Goal: Information Seeking & Learning: Learn about a topic

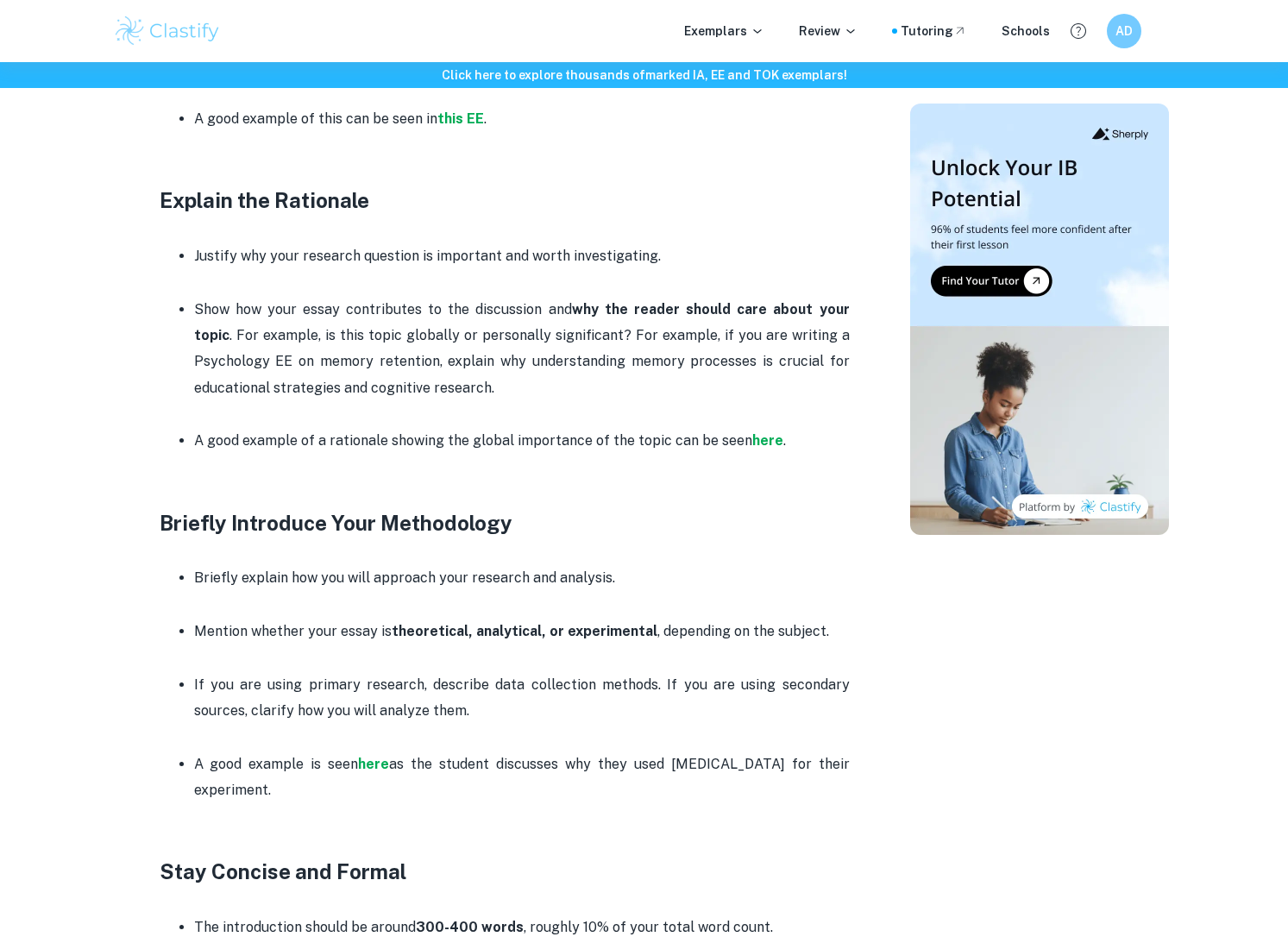
scroll to position [976, 0]
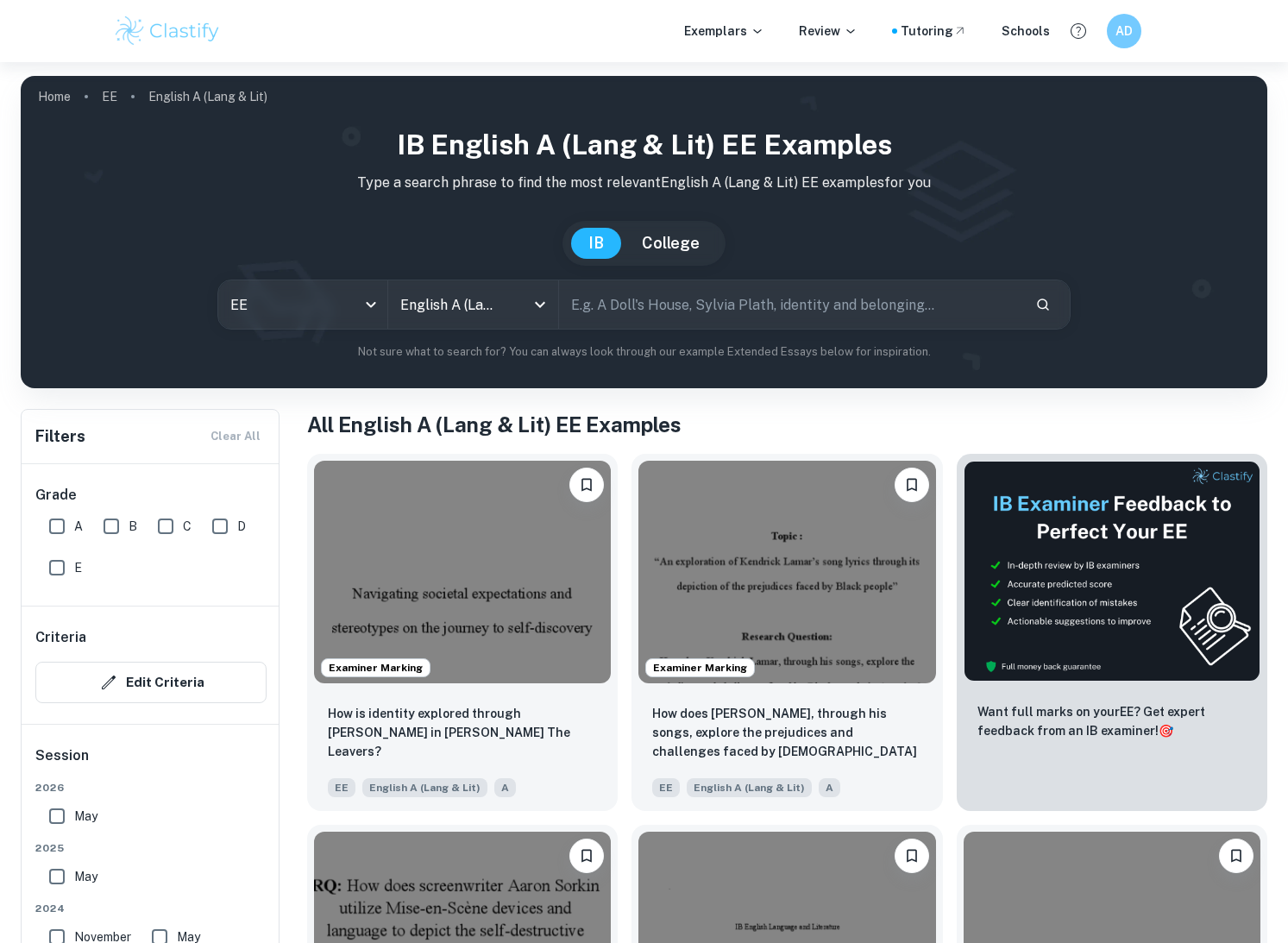
checkbox input "true"
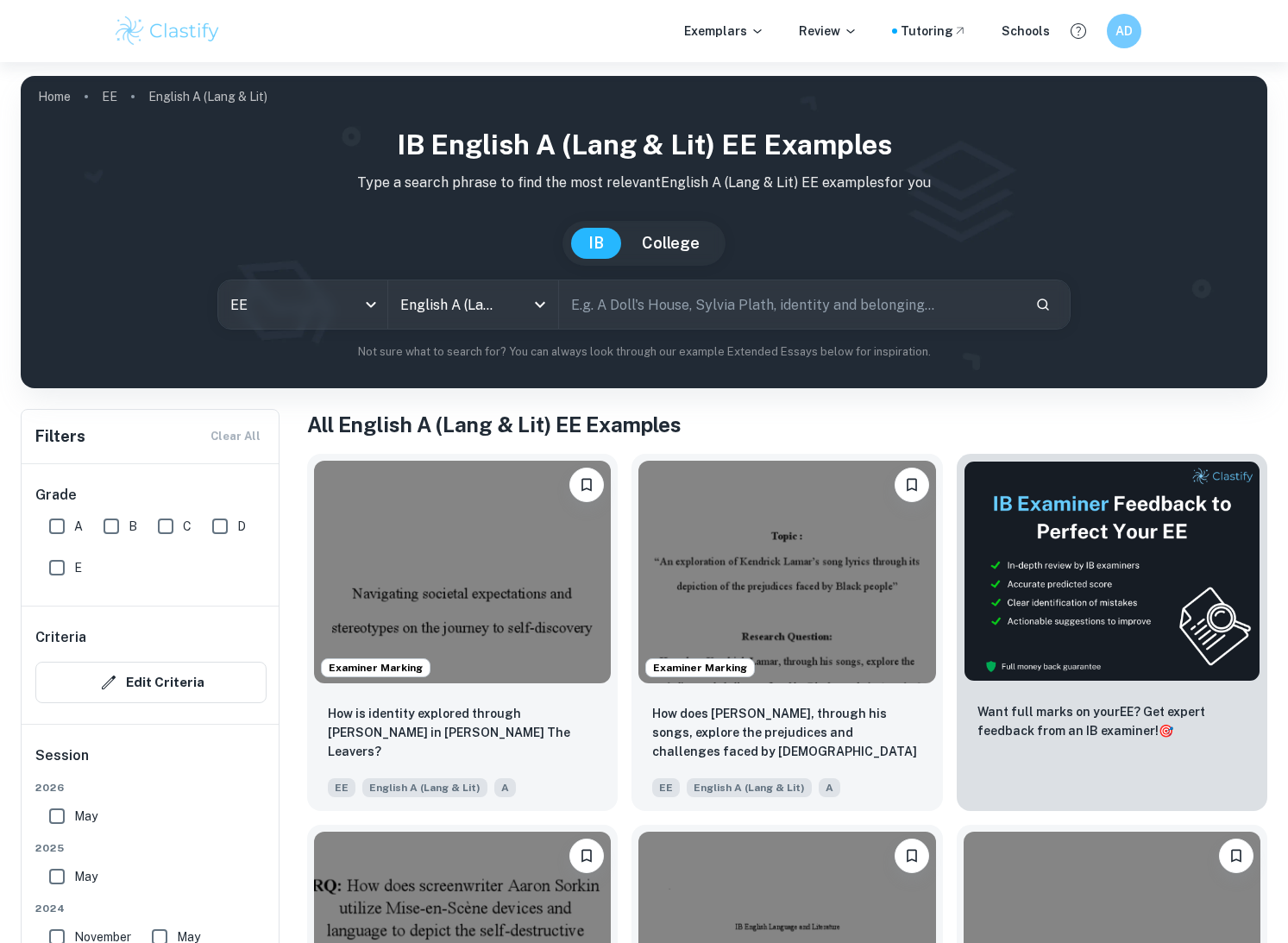
scroll to position [372, 0]
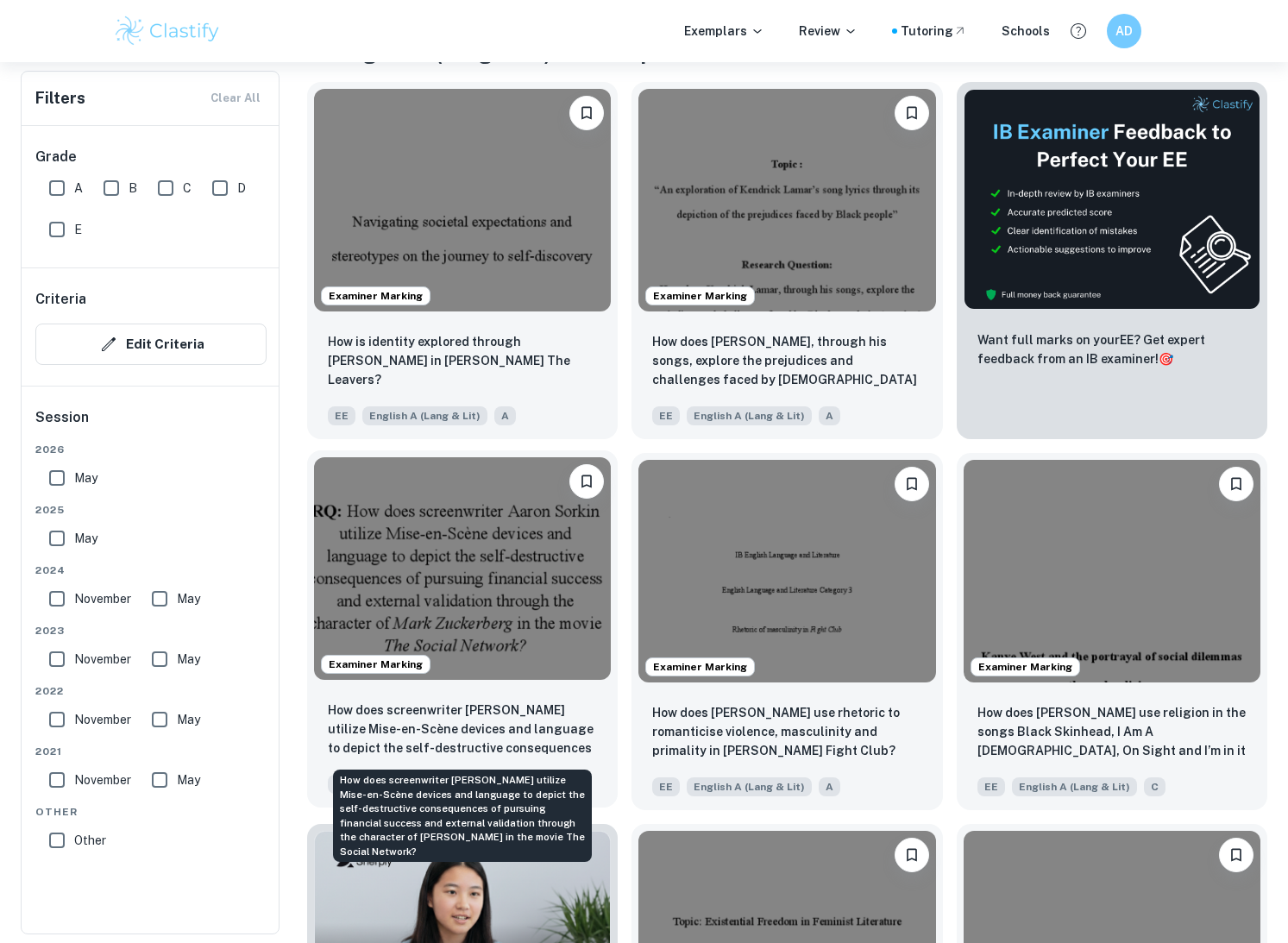
click at [487, 735] on p "How does screenwriter [PERSON_NAME] utilize Mise-en-Scène devices and language …" at bounding box center [462, 729] width 269 height 58
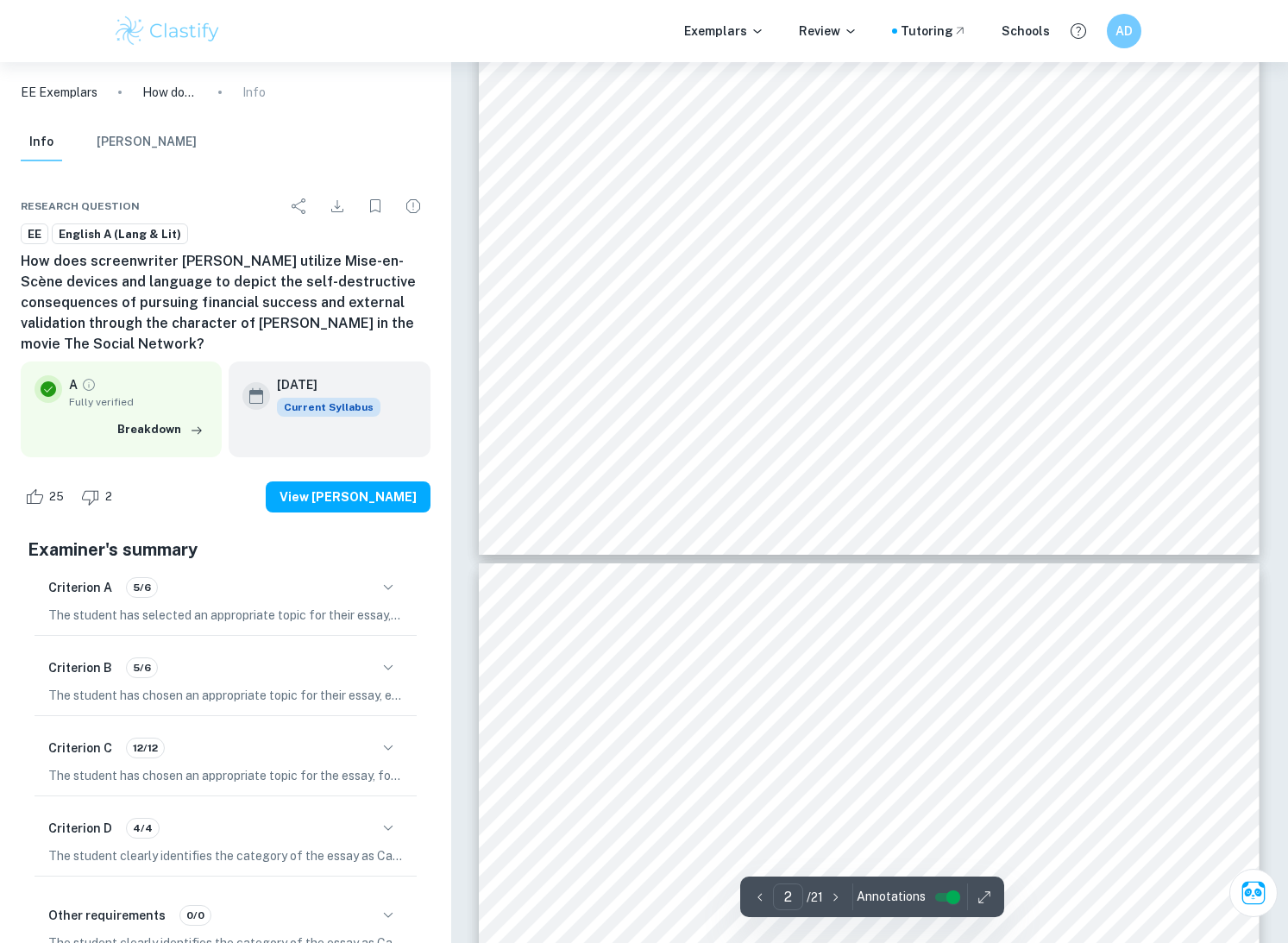
scroll to position [1332, 0]
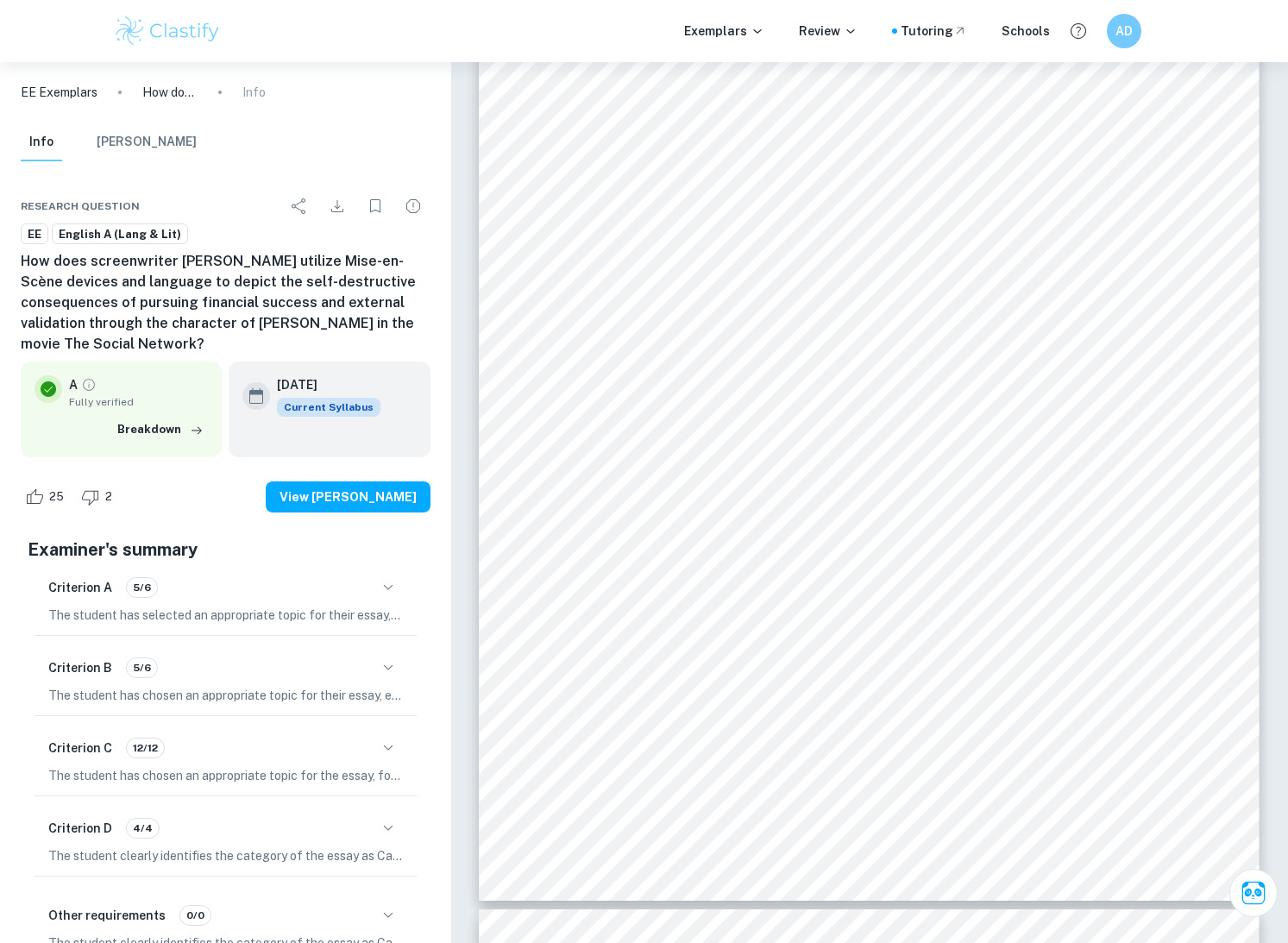
type input "3"
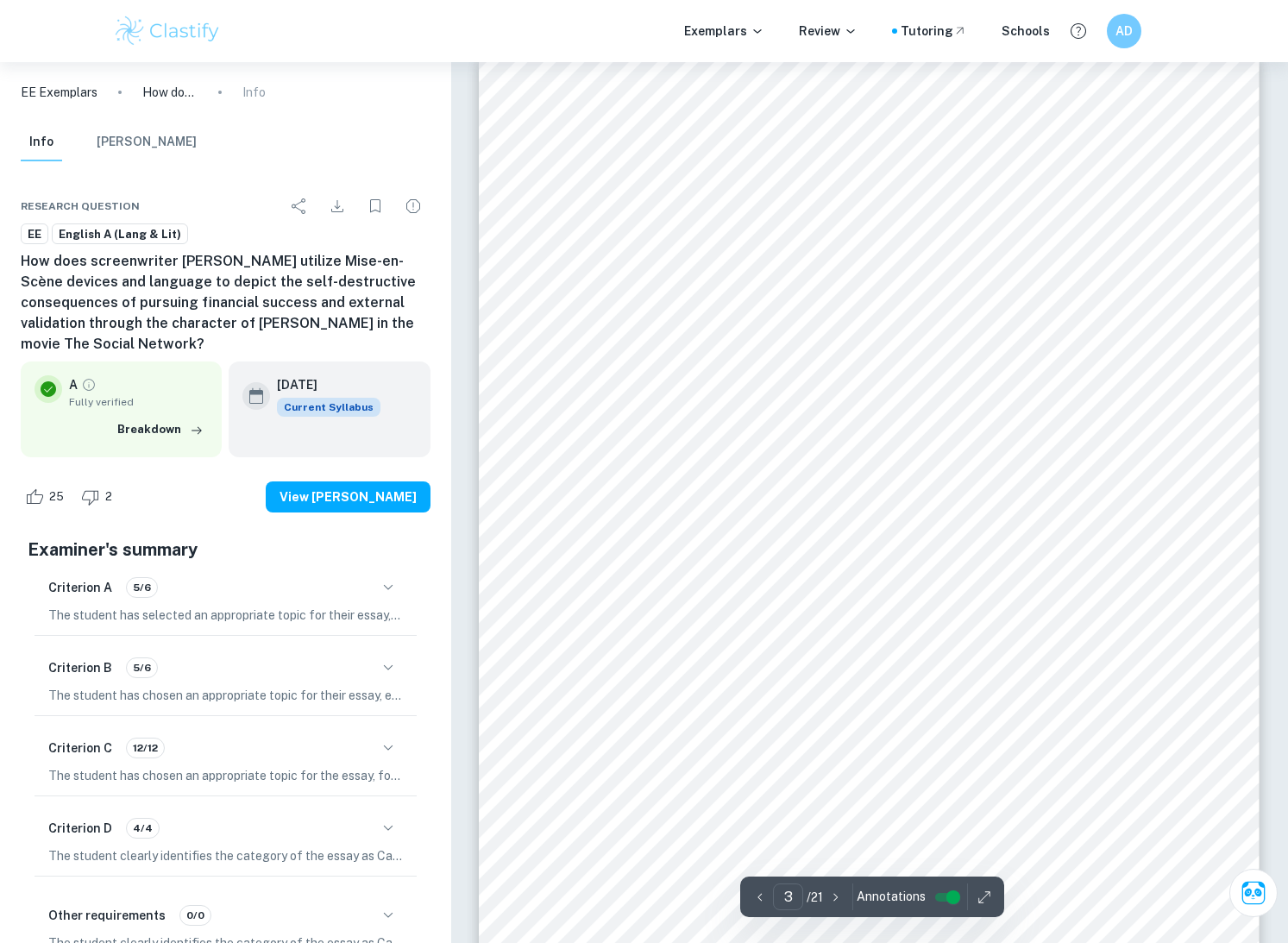
scroll to position [2449, 0]
drag, startPoint x: 709, startPoint y: 519, endPoint x: 596, endPoint y: 300, distance: 246.4
click at [596, 300] on div "3 Introduction: "The Social Network," a biographical film directed by [PERSON_N…" at bounding box center [869, 297] width 781 height 1010
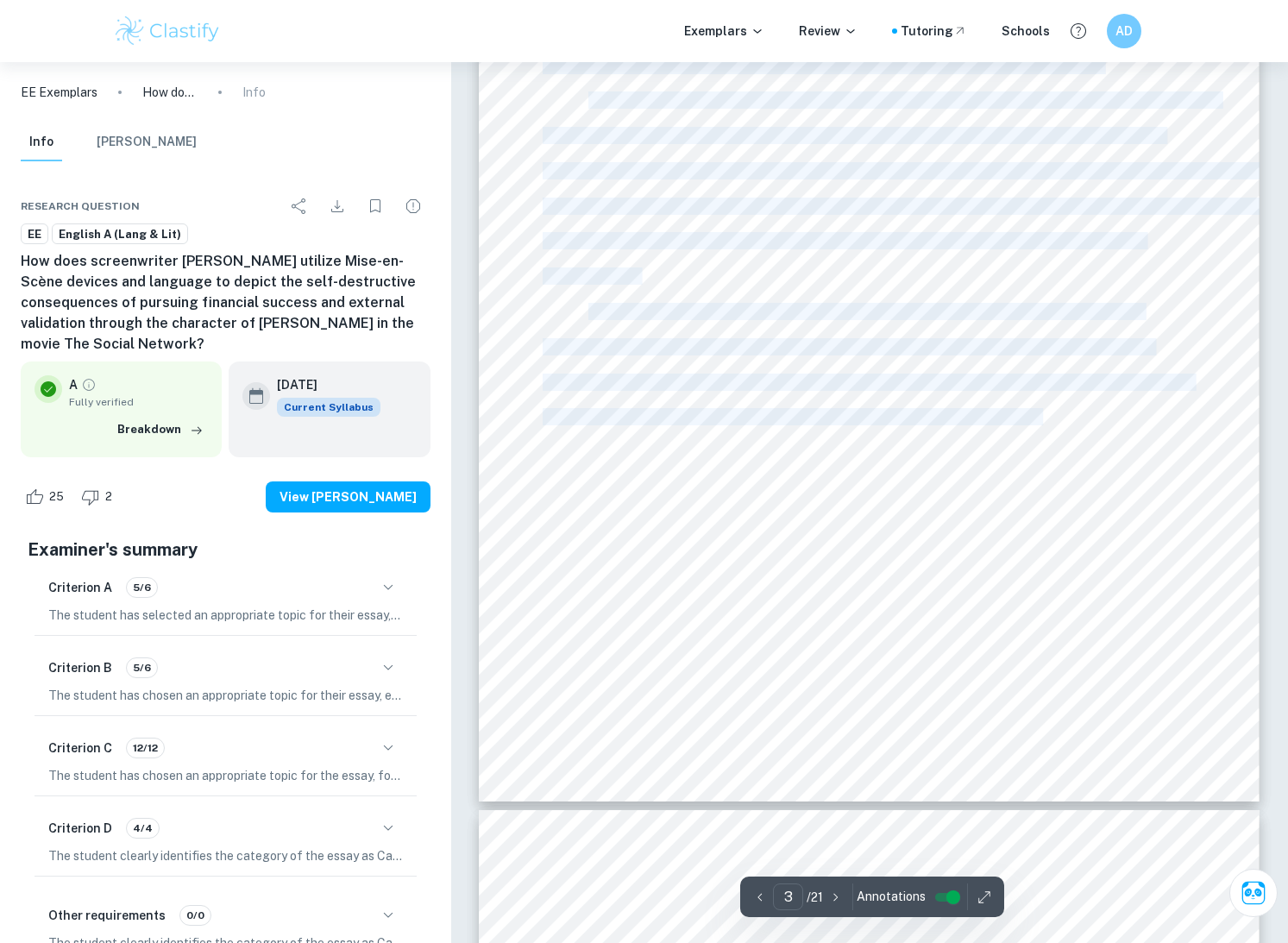
drag, startPoint x: 1039, startPoint y: 517, endPoint x: 1012, endPoint y: 415, distance: 105.5
click at [1012, 415] on div "3 Introduction: "The Social Network," a biographical film directed by [PERSON_N…" at bounding box center [869, 297] width 781 height 1010
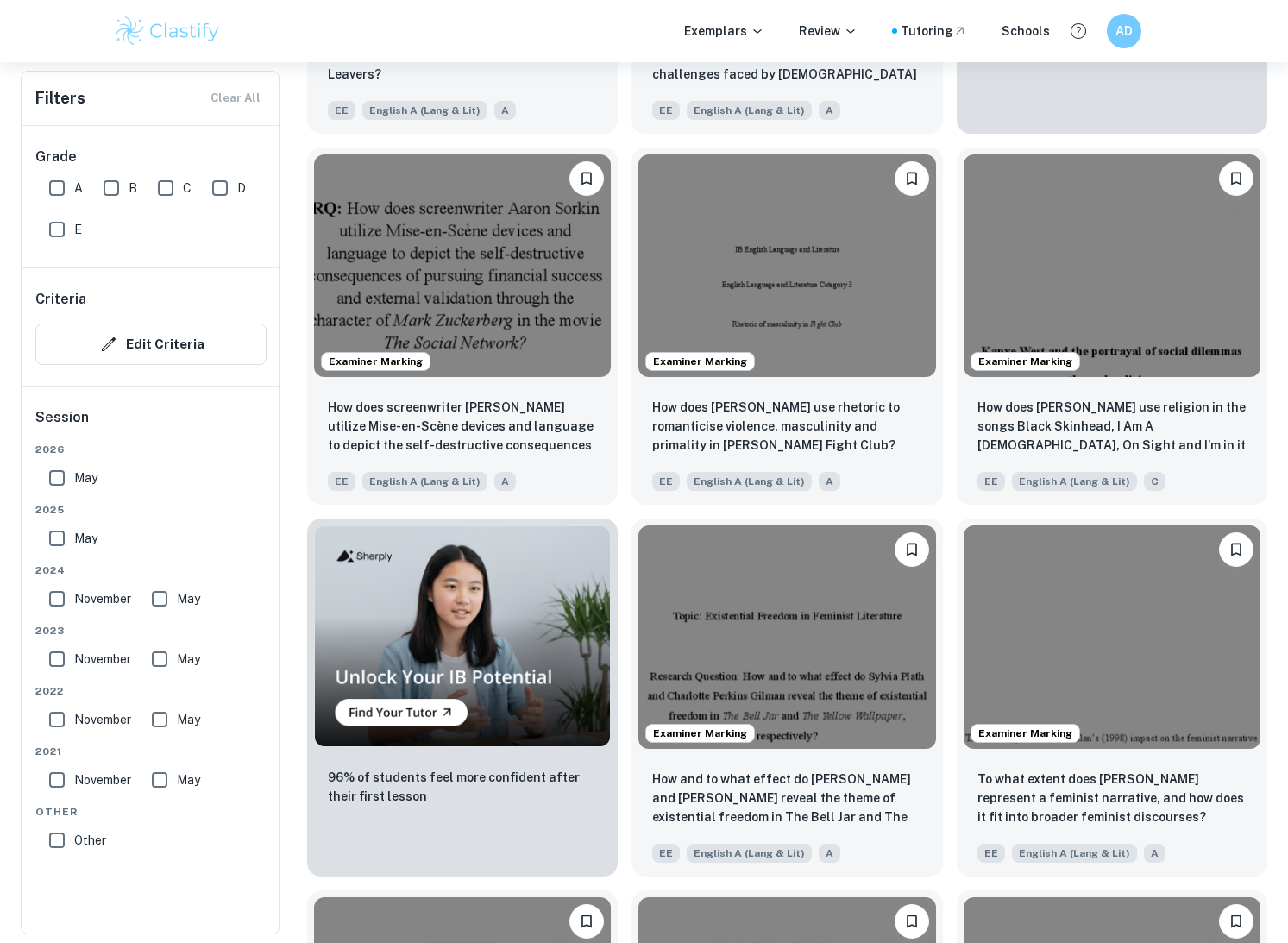
scroll to position [1017, 0]
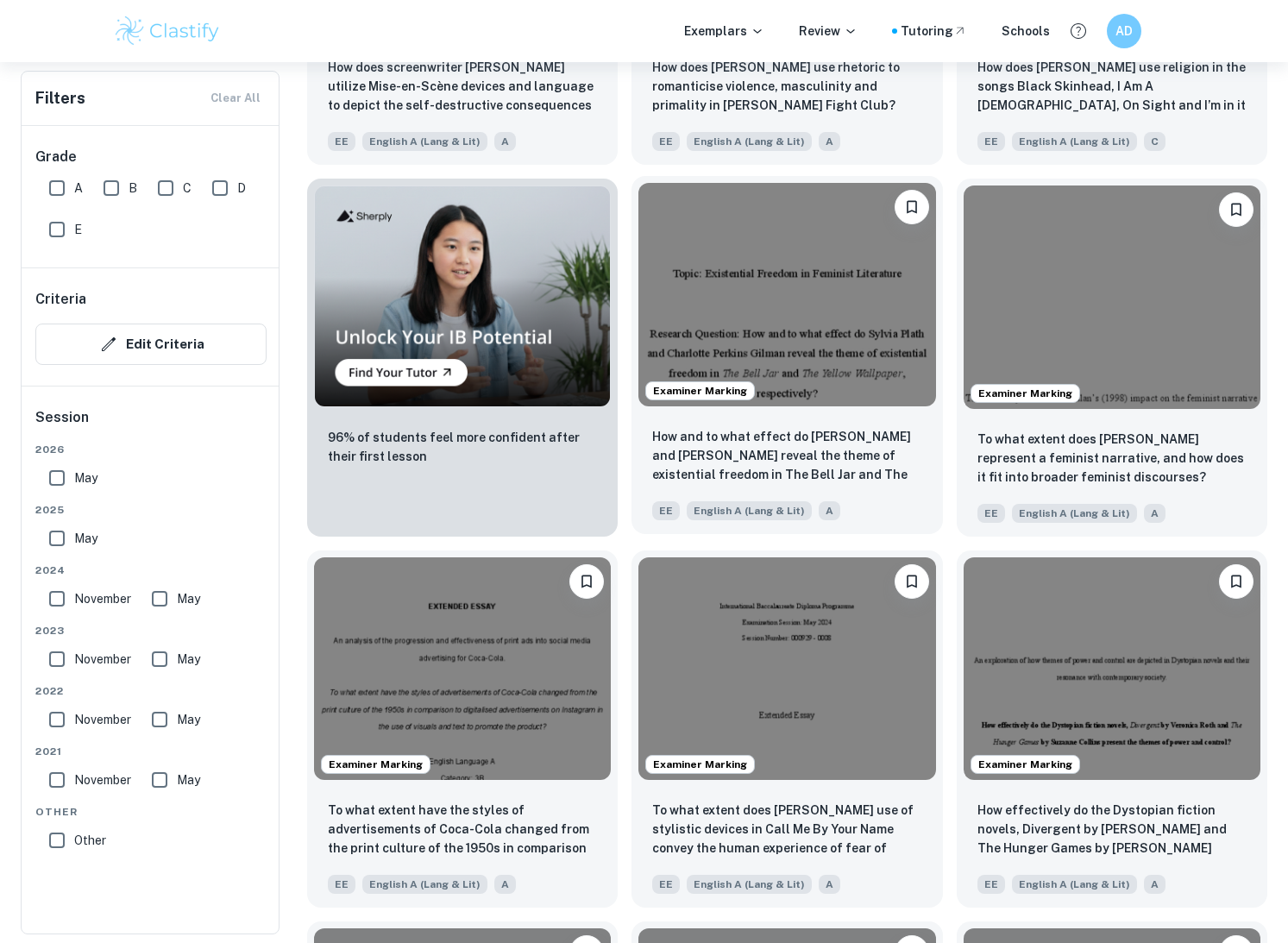
click at [887, 453] on p "How and to what effect do [PERSON_NAME] and [PERSON_NAME] reveal the theme of e…" at bounding box center [786, 455] width 269 height 58
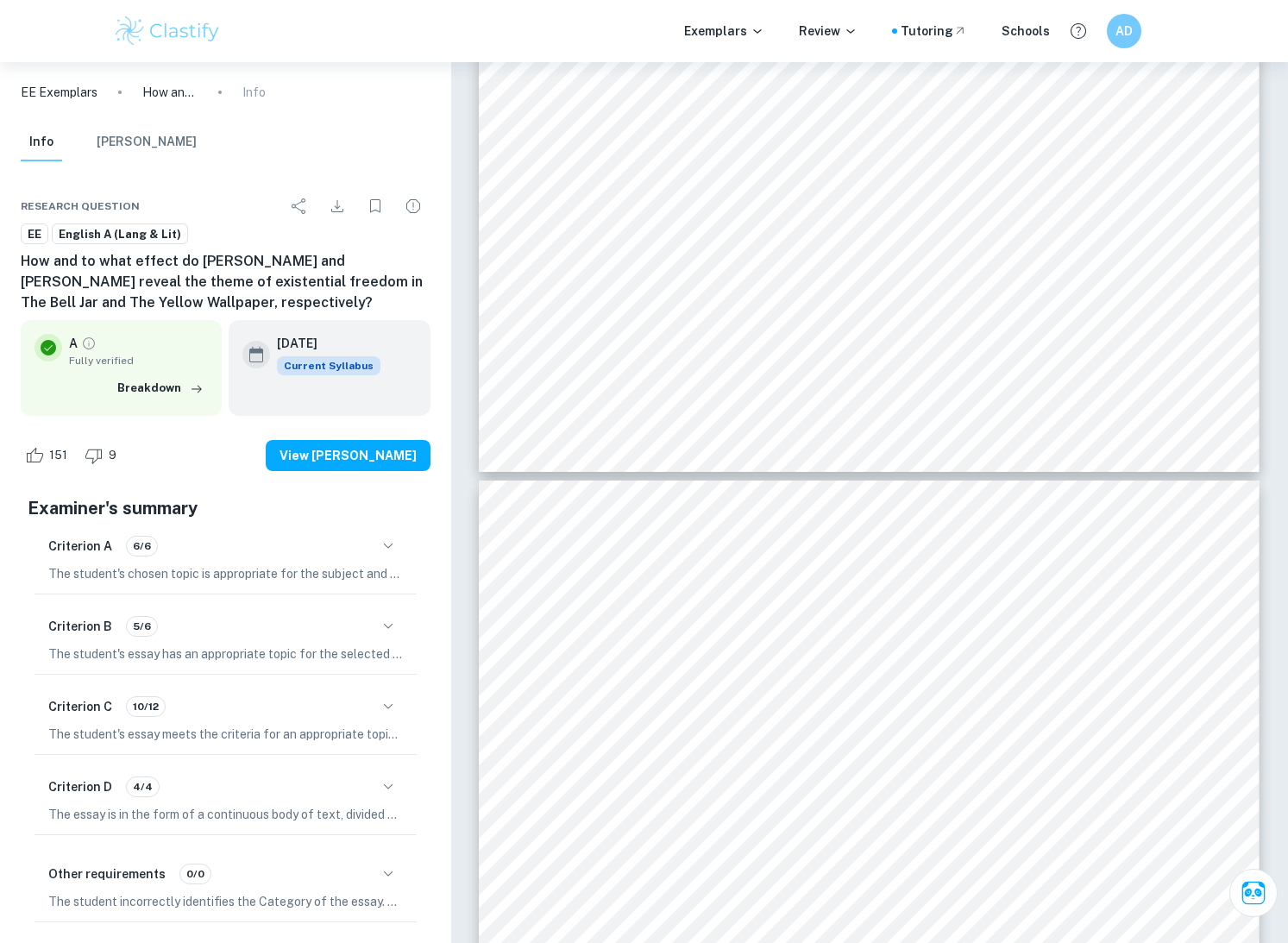
scroll to position [3140, 0]
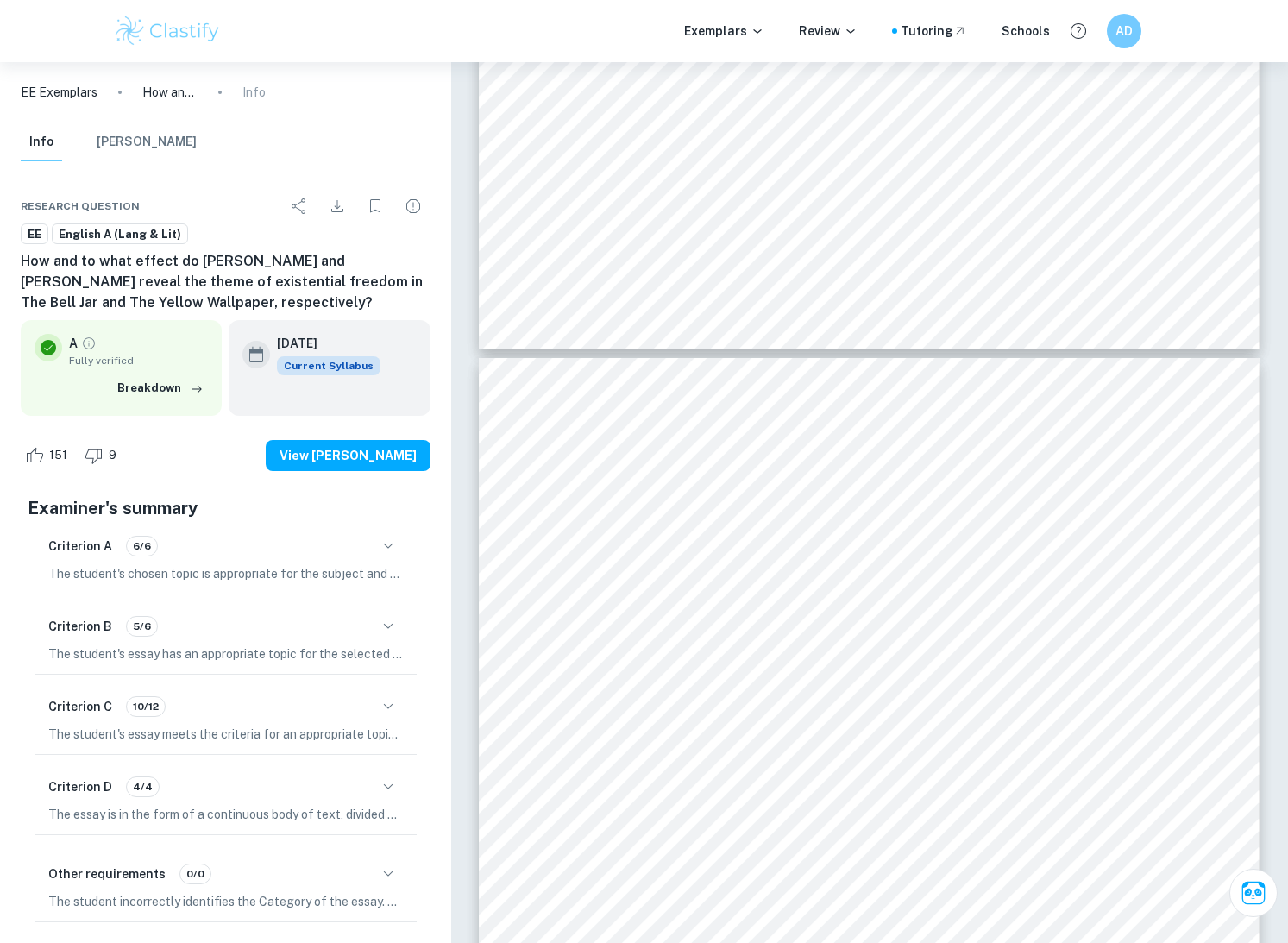
type input "4"
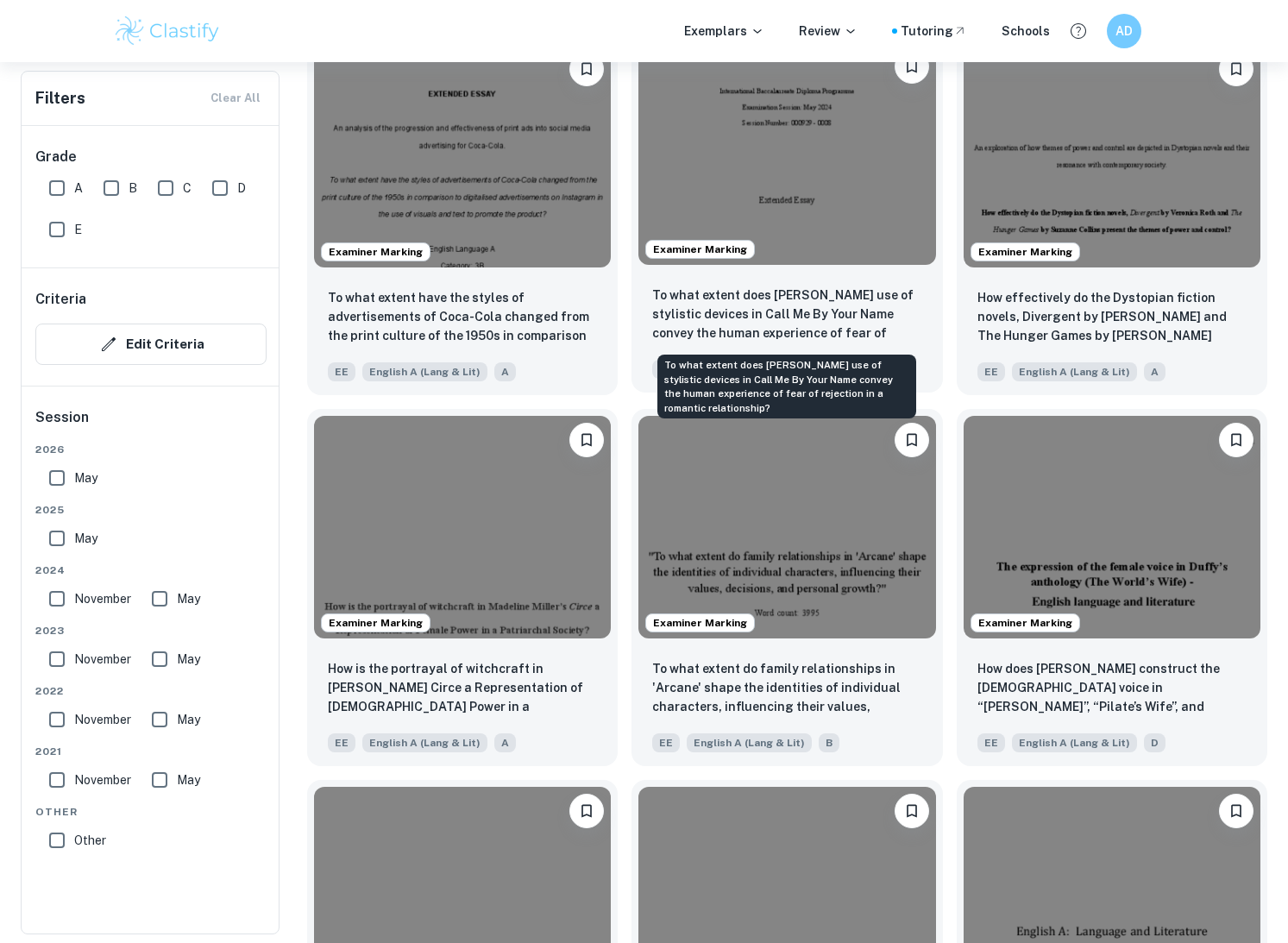
scroll to position [1533, 0]
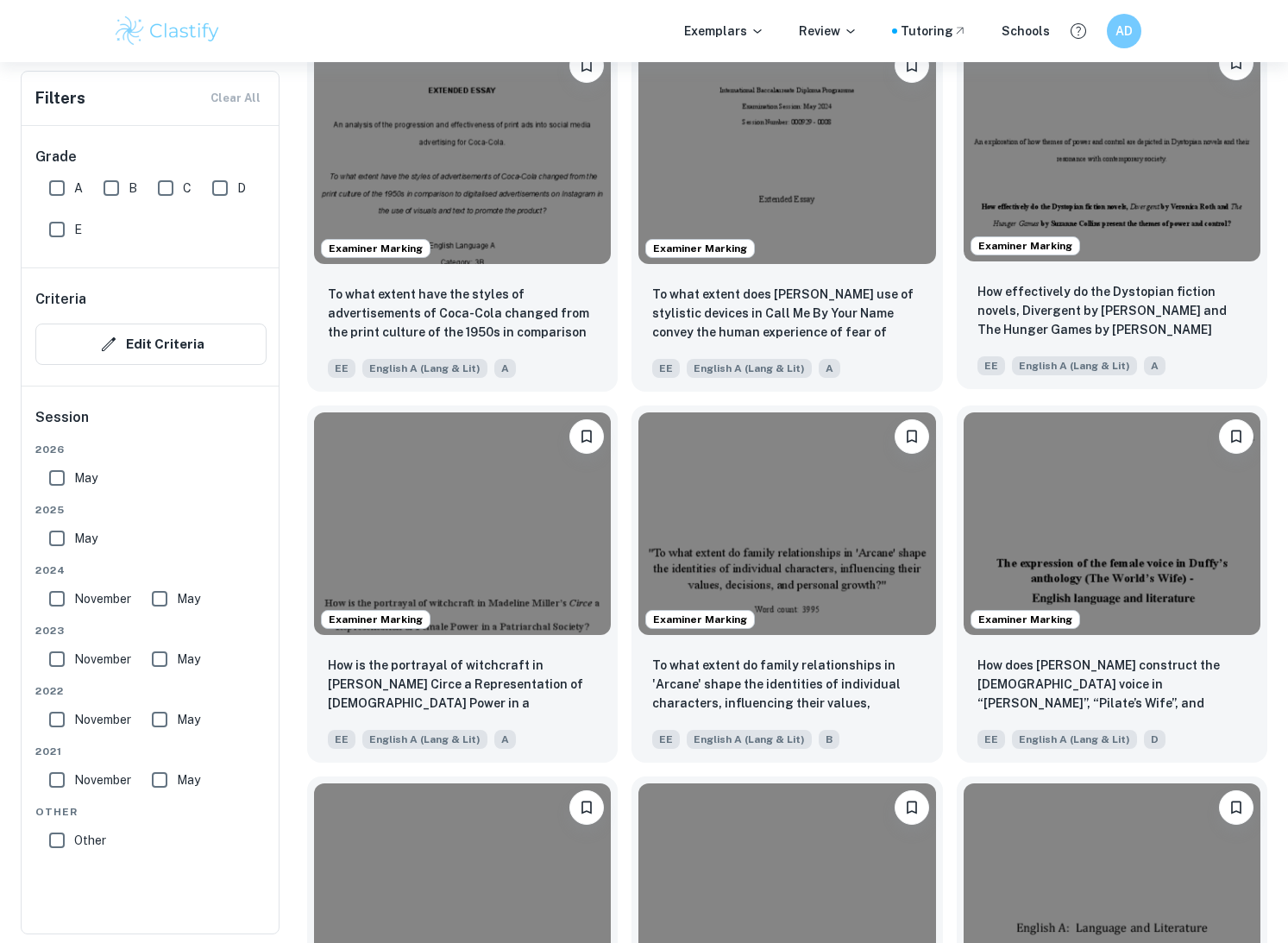
click at [1089, 335] on p "How effectively do the Dystopian fiction novels, Divergent by [PERSON_NAME] and…" at bounding box center [1111, 311] width 269 height 58
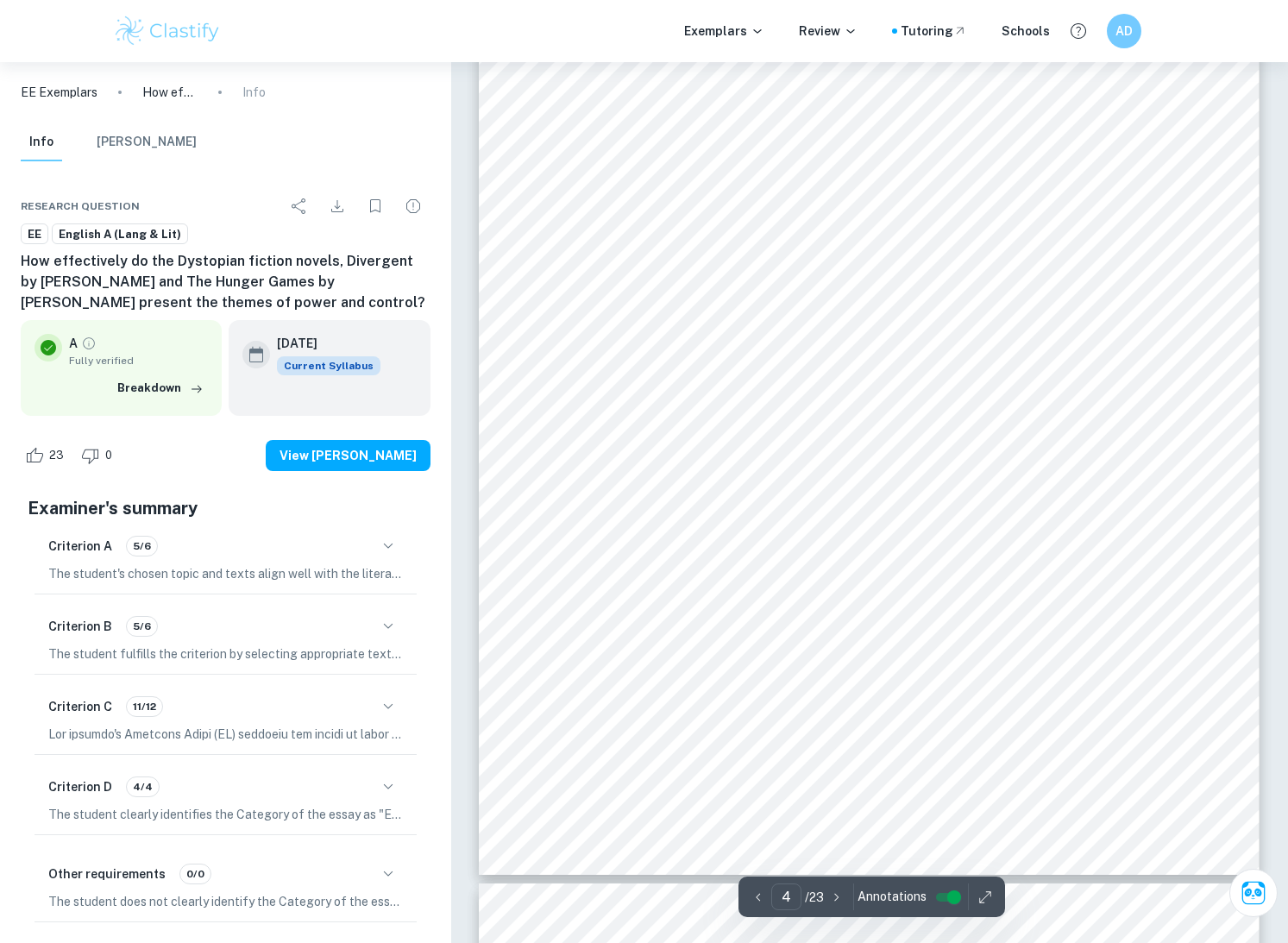
scroll to position [3087, 0]
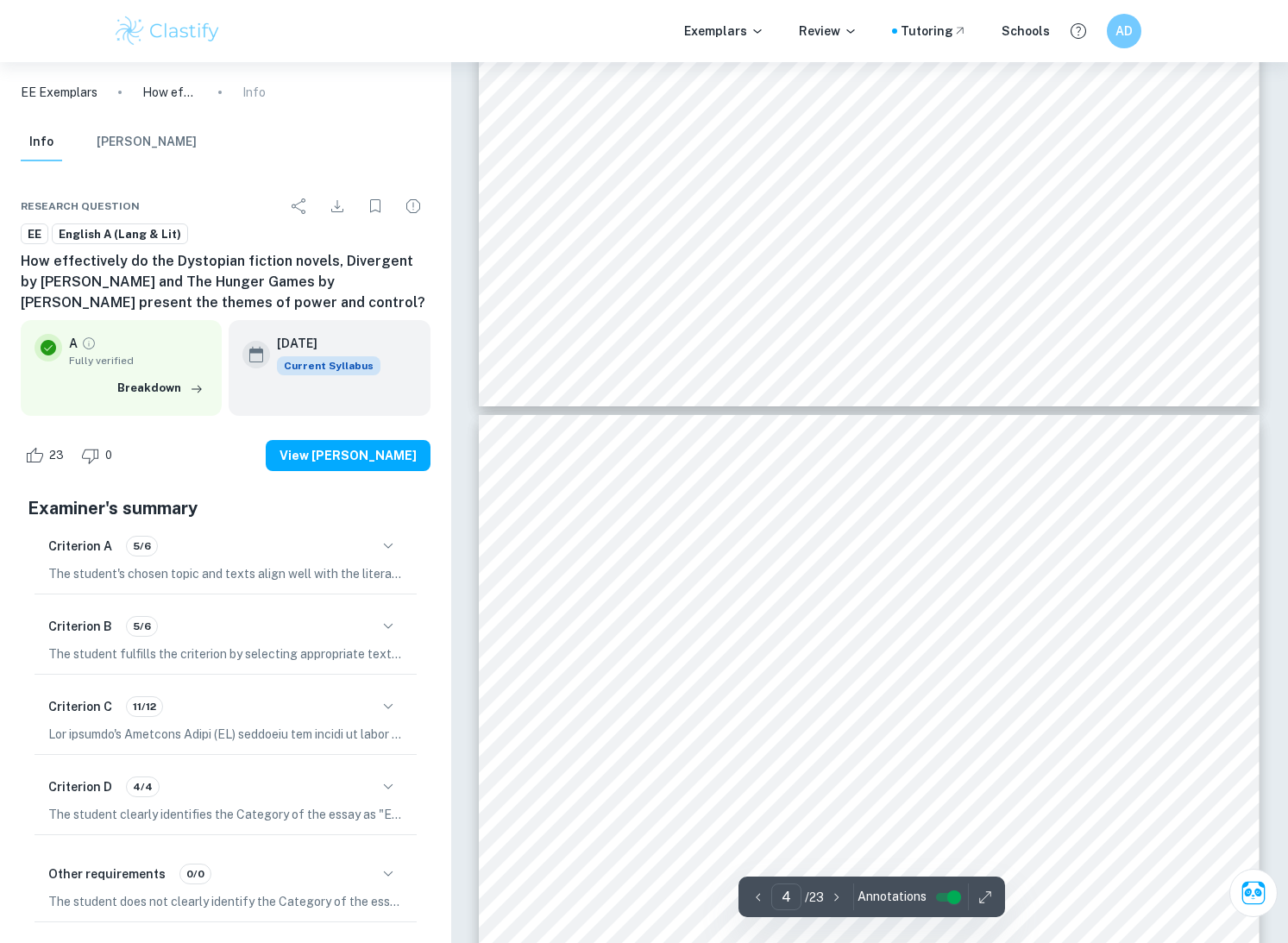
type input "3"
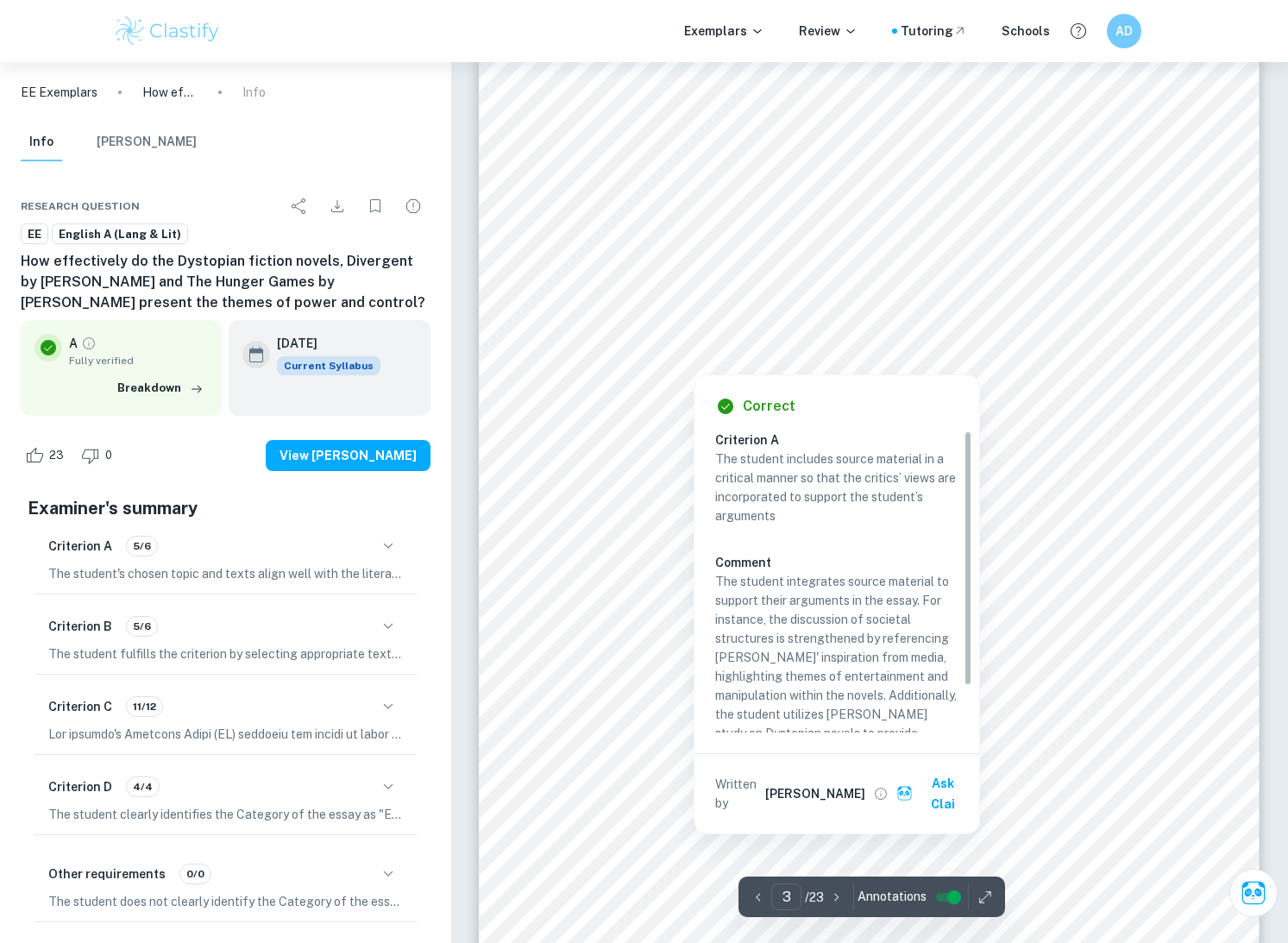
scroll to position [2062, 0]
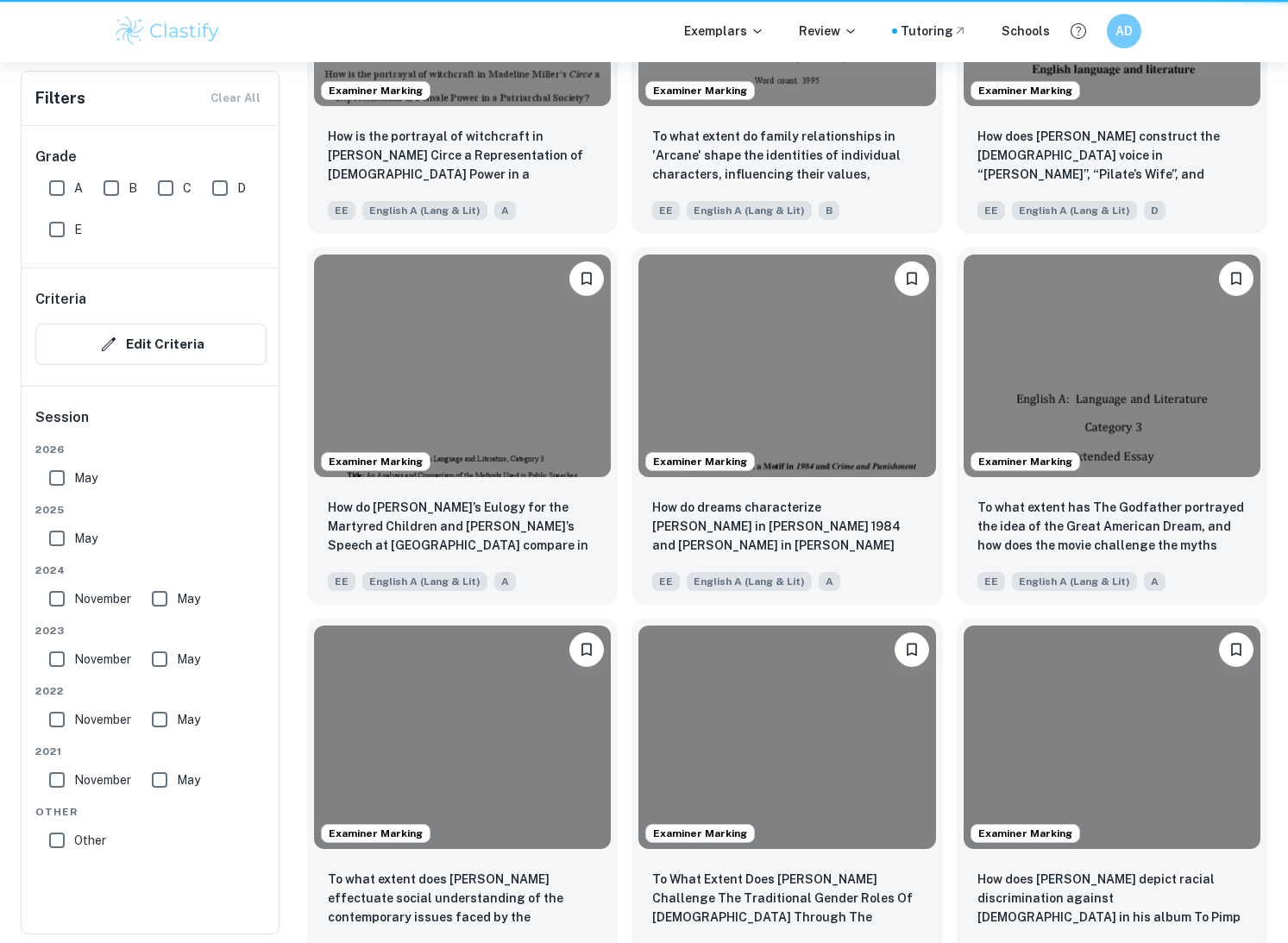
scroll to position [1533, 0]
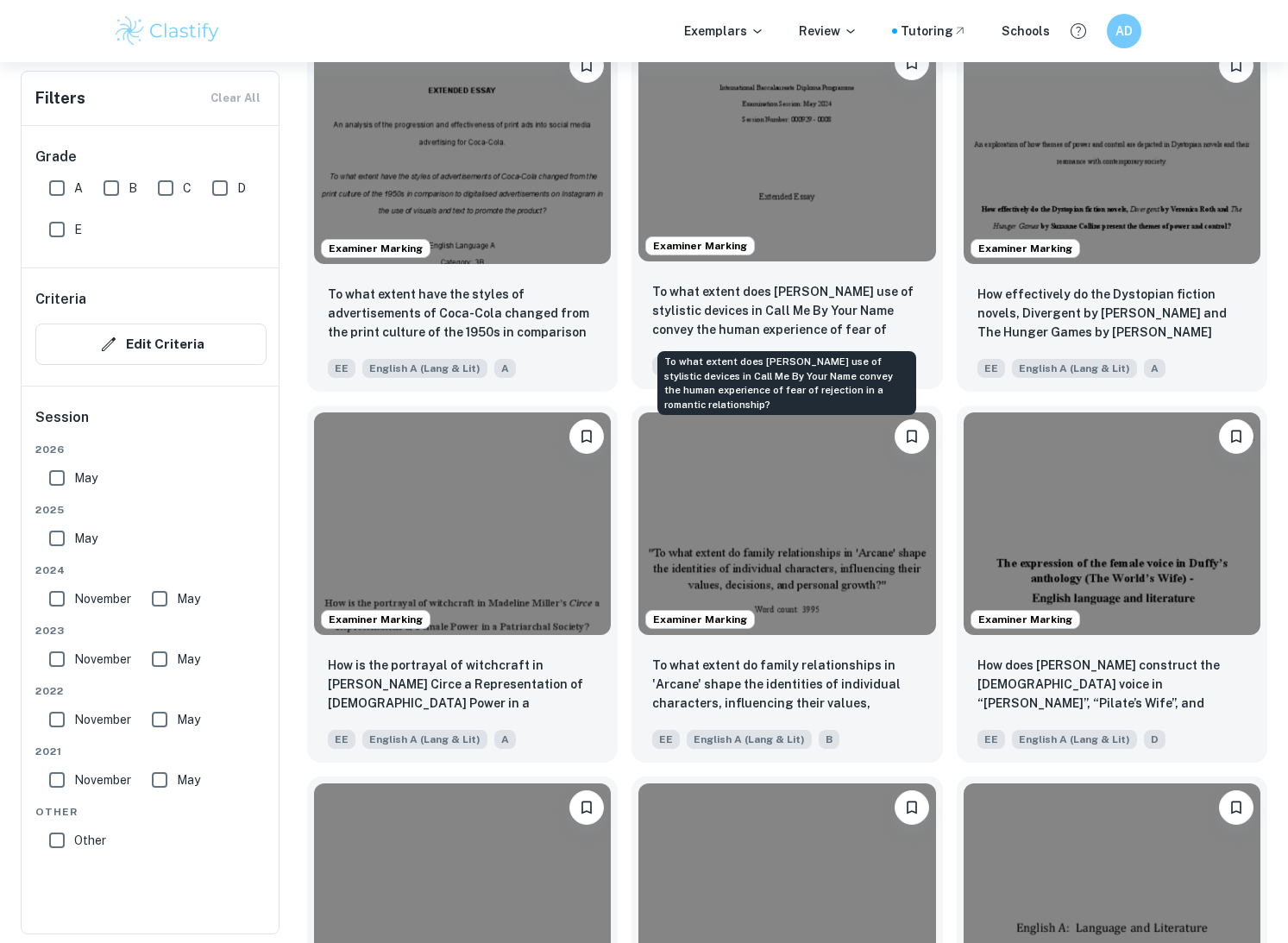
click at [851, 332] on p "To what extent does [PERSON_NAME] use of stylistic devices in Call Me By Your N…" at bounding box center [786, 311] width 269 height 58
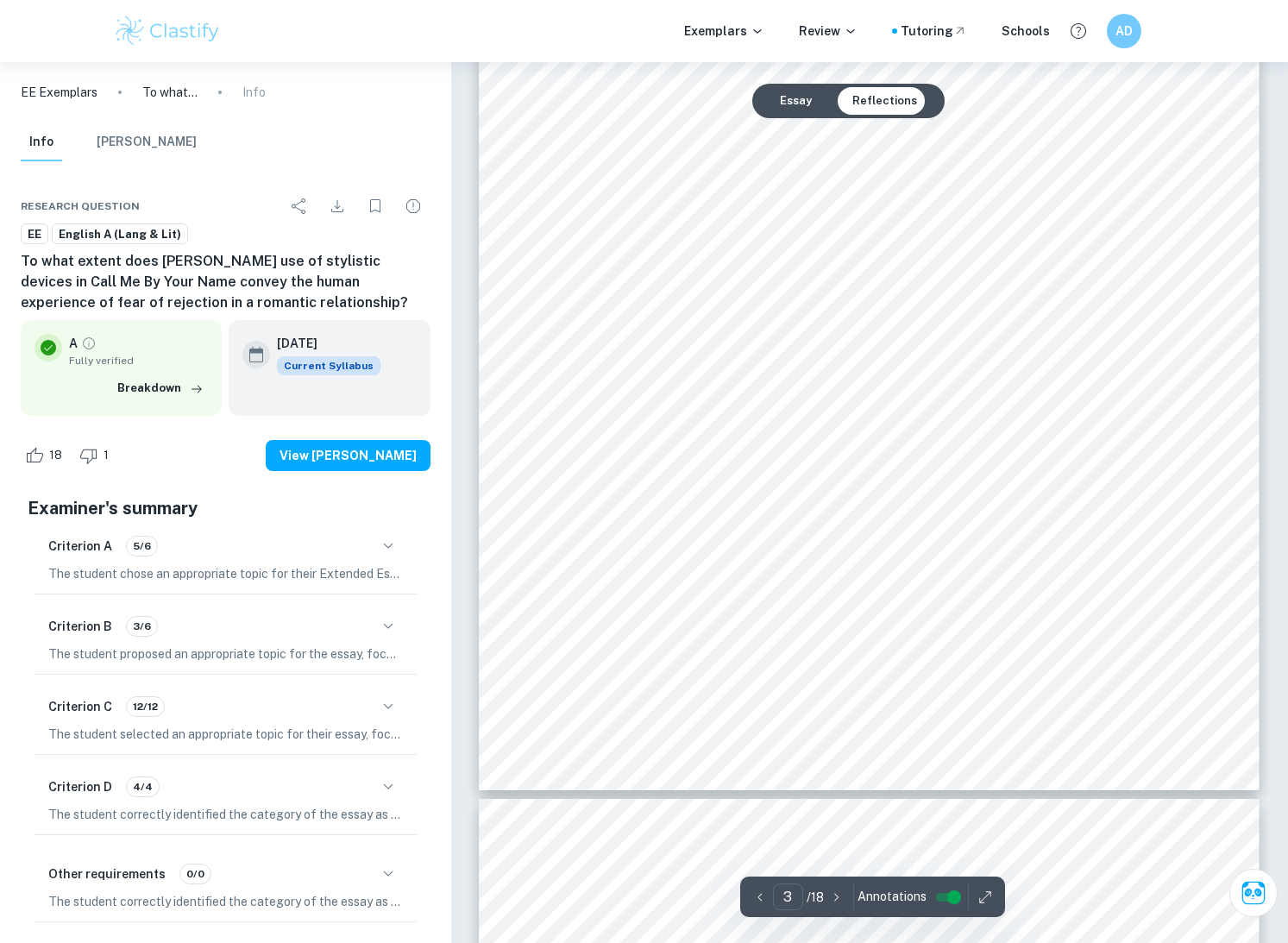
scroll to position [2994, 0]
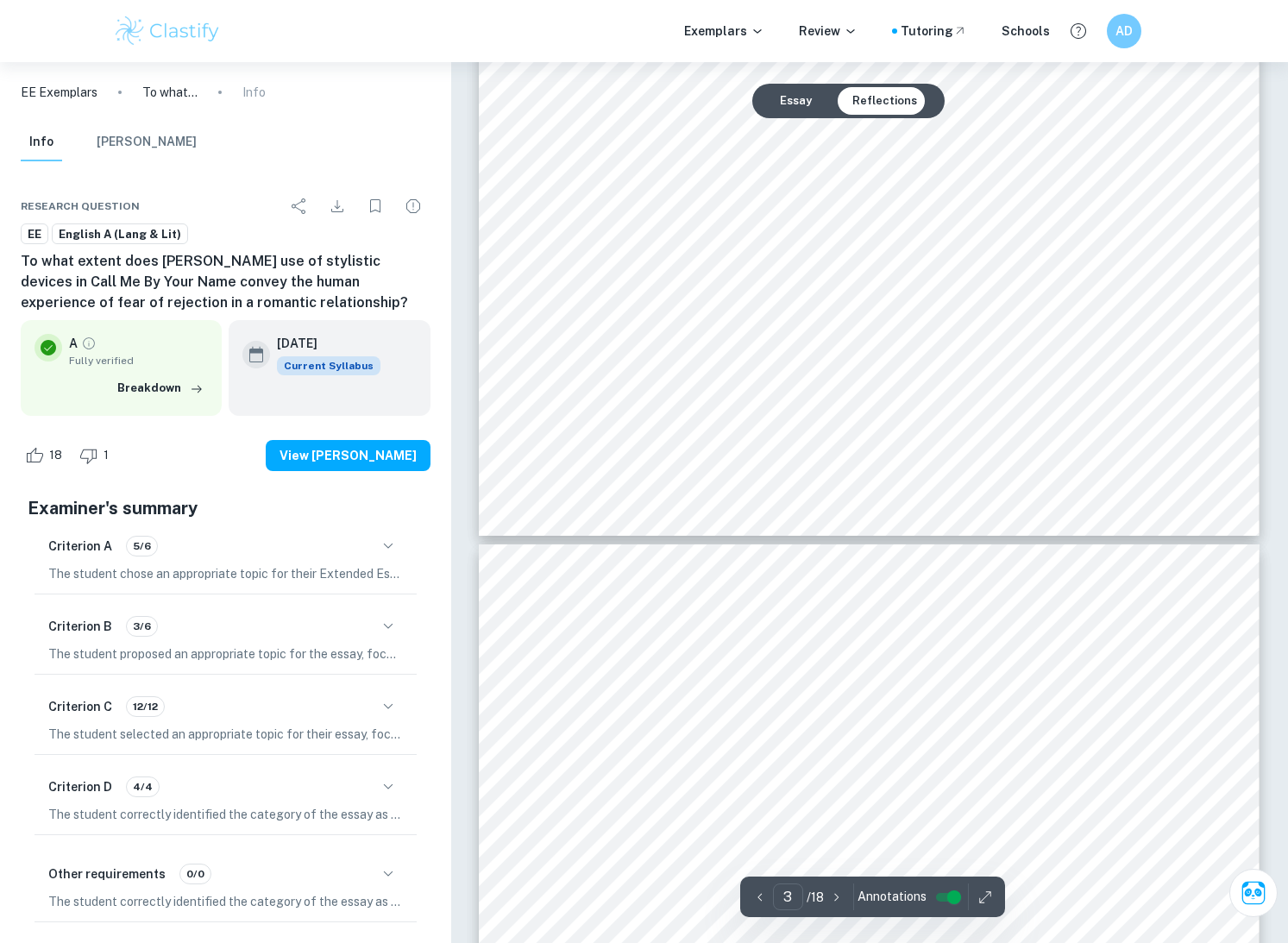
type input "4"
